Goal: Task Accomplishment & Management: Manage account settings

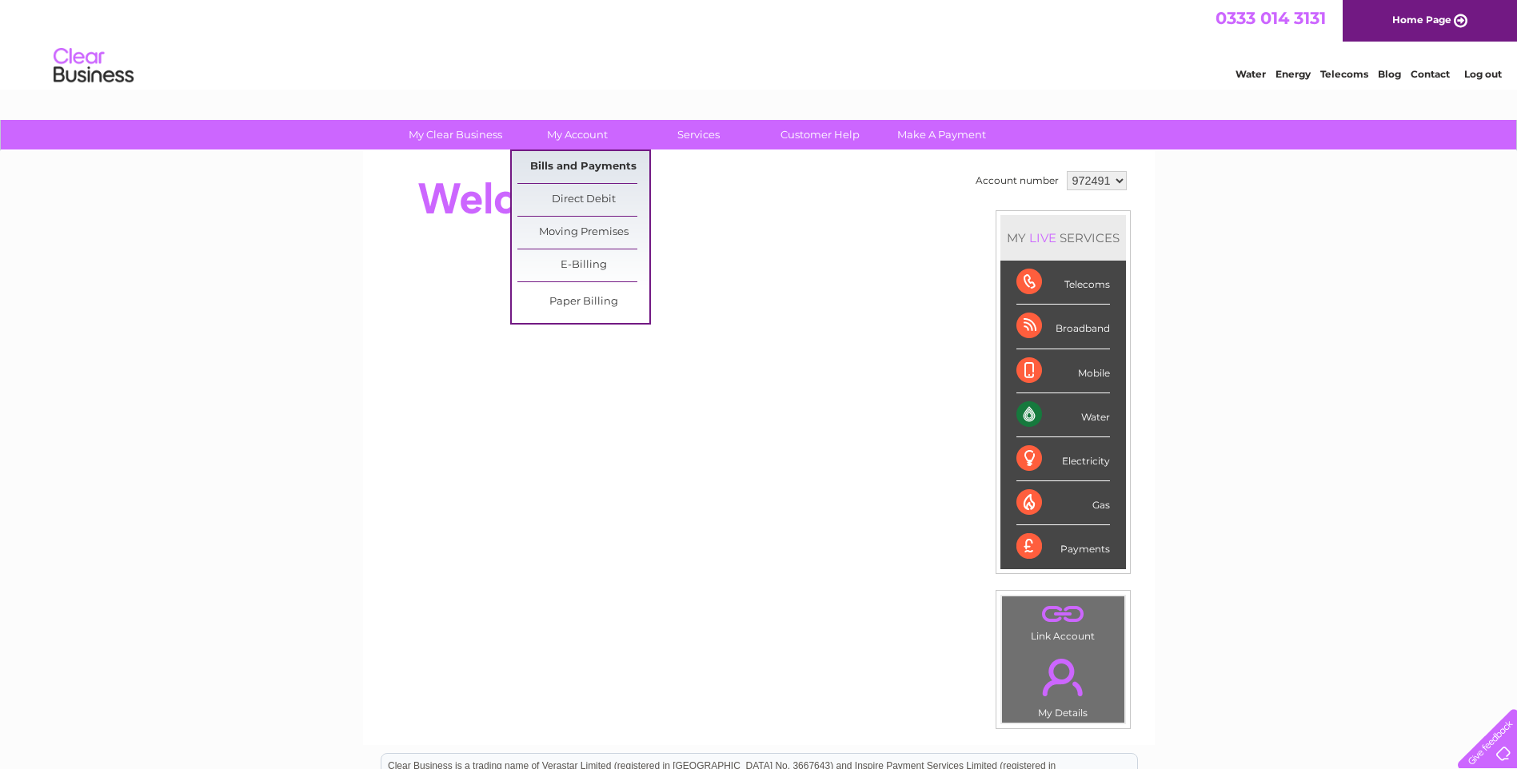
click at [585, 164] on link "Bills and Payments" at bounding box center [583, 167] width 132 height 32
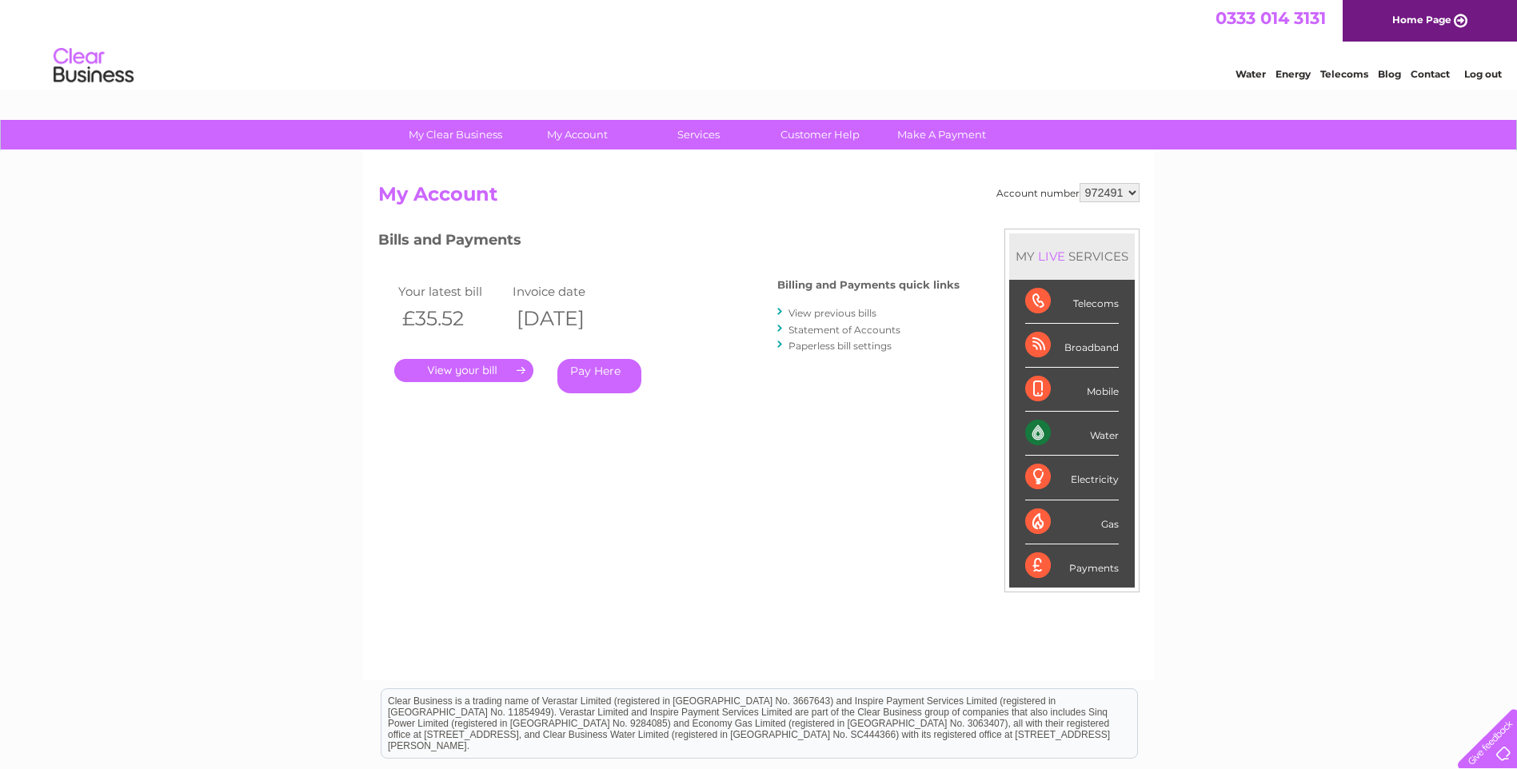
click at [438, 372] on link "." at bounding box center [463, 370] width 139 height 23
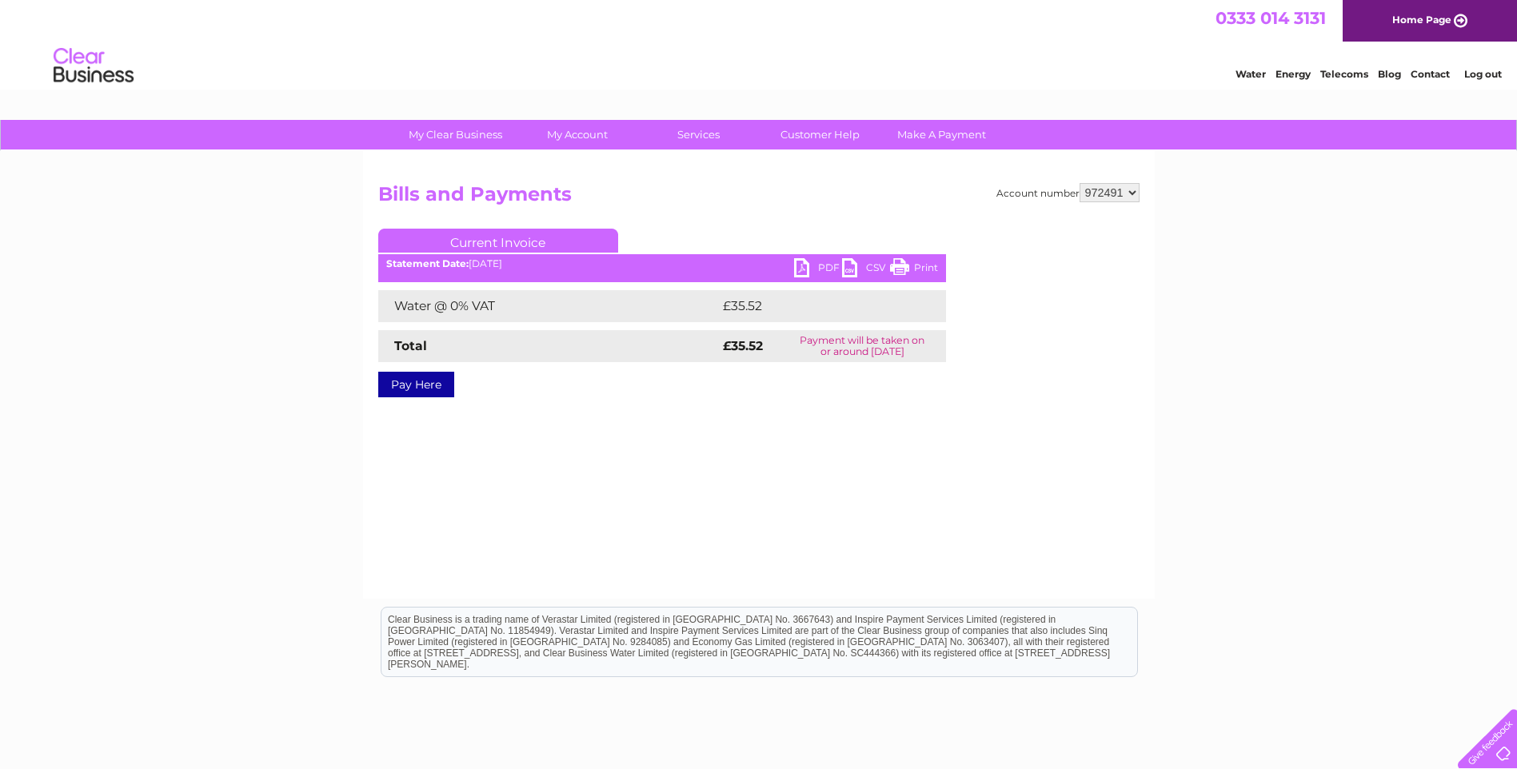
click at [801, 269] on link "PDF" at bounding box center [818, 269] width 48 height 23
